Goal: Transaction & Acquisition: Purchase product/service

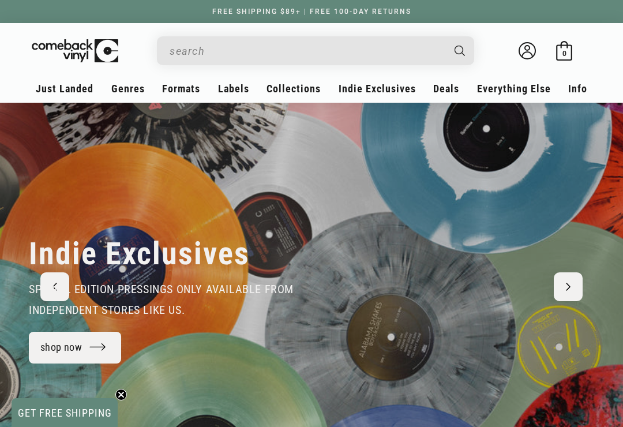
scroll to position [0, 623]
click at [94, 420] on span "GET FREE SHIPPING" at bounding box center [65, 412] width 106 height 29
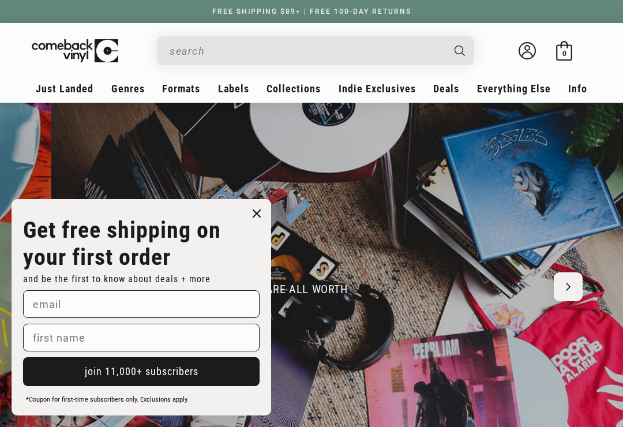
scroll to position [0, 1246]
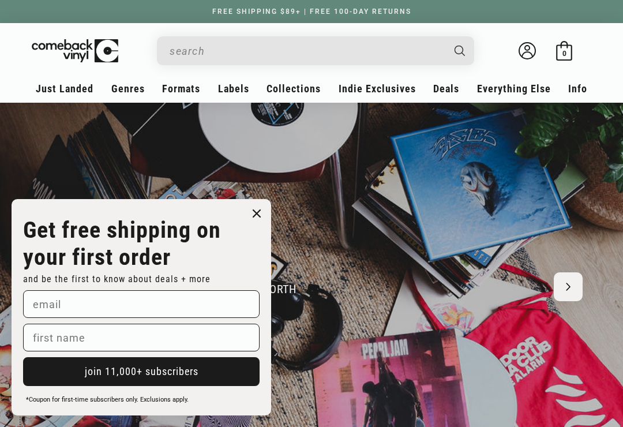
click at [254, 218] on circle "Close dialog" at bounding box center [257, 213] width 17 height 17
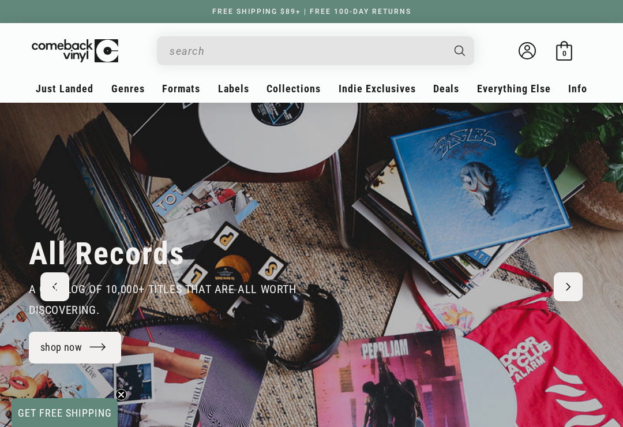
click at [327, 42] on input "When autocomplete results are available use up and down arrows to review and en…" at bounding box center [306, 51] width 273 height 24
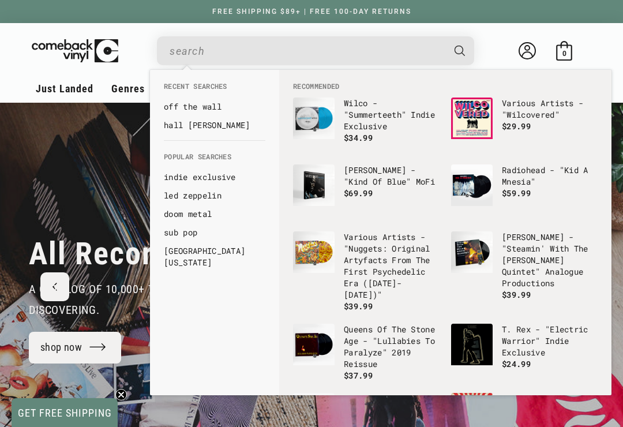
click at [235, 104] on link "off the wall" at bounding box center [215, 107] width 102 height 12
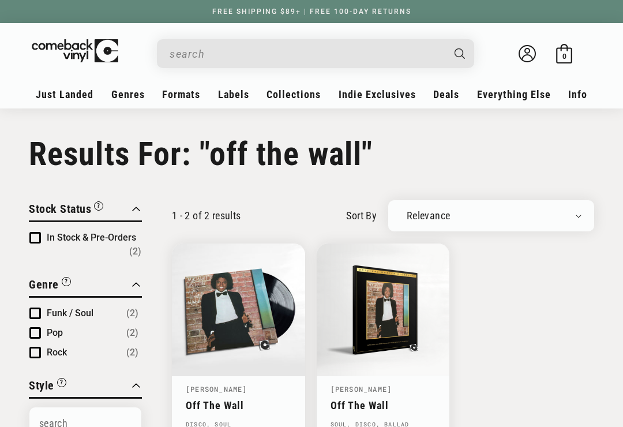
type input "off the wall"
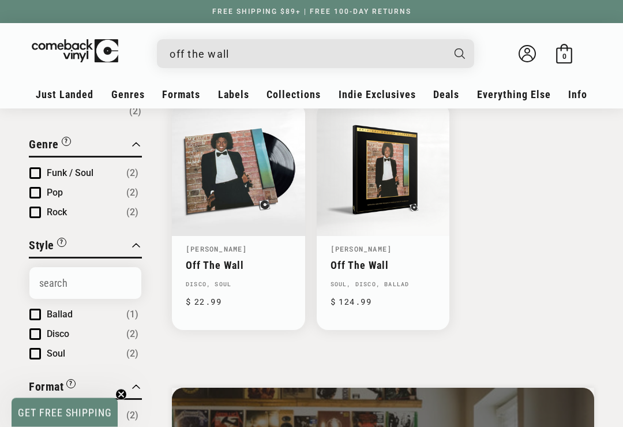
scroll to position [140, 0]
click at [374, 269] on link "Off The Wall" at bounding box center [383, 265] width 106 height 12
